Goal: Task Accomplishment & Management: Manage account settings

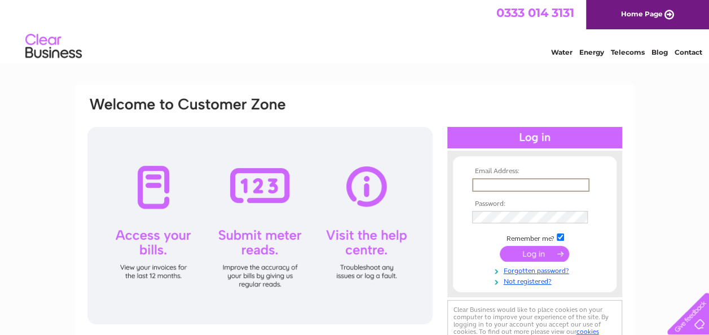
click at [577, 185] on input "text" at bounding box center [530, 185] width 117 height 14
type input "kkhall92@yahoo.co.uk"
click at [500, 246] on input "submit" at bounding box center [534, 254] width 69 height 16
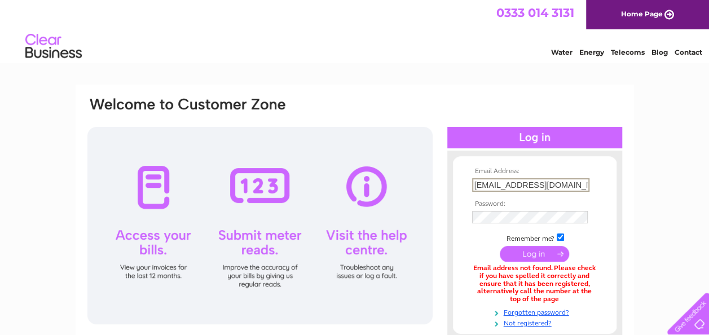
click at [577, 183] on input "kkhall92@yahoo.co.uk" at bounding box center [530, 185] width 117 height 14
type input "karen@struancovers.co.uk"
click at [535, 259] on input "submit" at bounding box center [534, 253] width 69 height 16
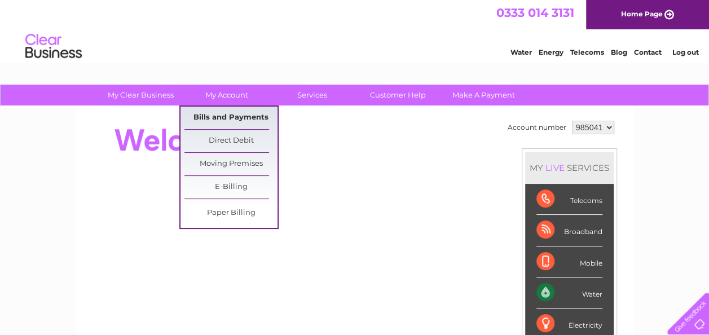
click at [242, 116] on link "Bills and Payments" at bounding box center [230, 118] width 93 height 23
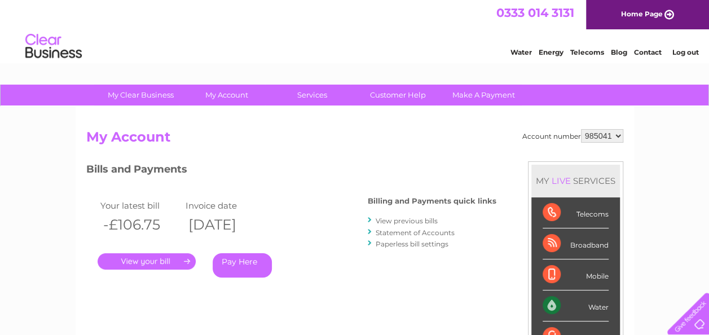
click at [159, 264] on link "." at bounding box center [147, 261] width 98 height 16
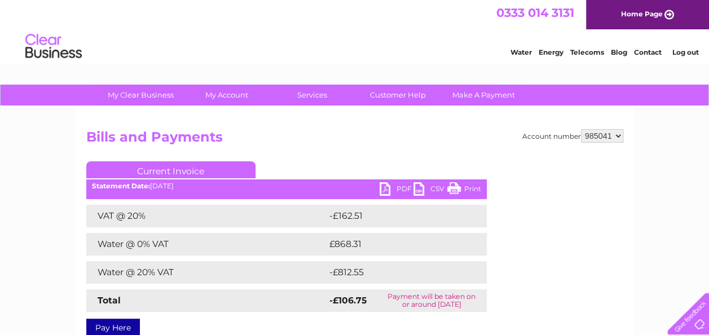
click at [394, 189] on link "PDF" at bounding box center [396, 190] width 34 height 16
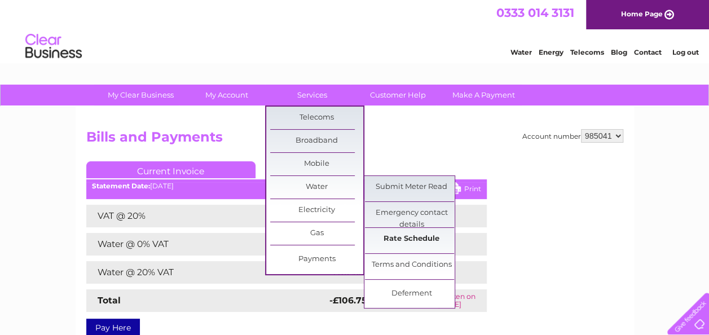
click at [400, 235] on link "Rate Schedule" at bounding box center [411, 239] width 93 height 23
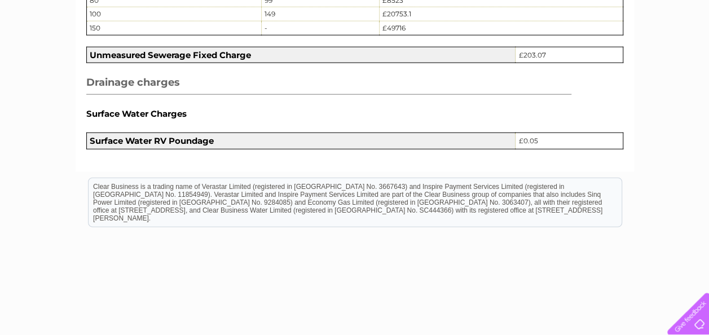
scroll to position [1456, 0]
